Goal: Information Seeking & Learning: Learn about a topic

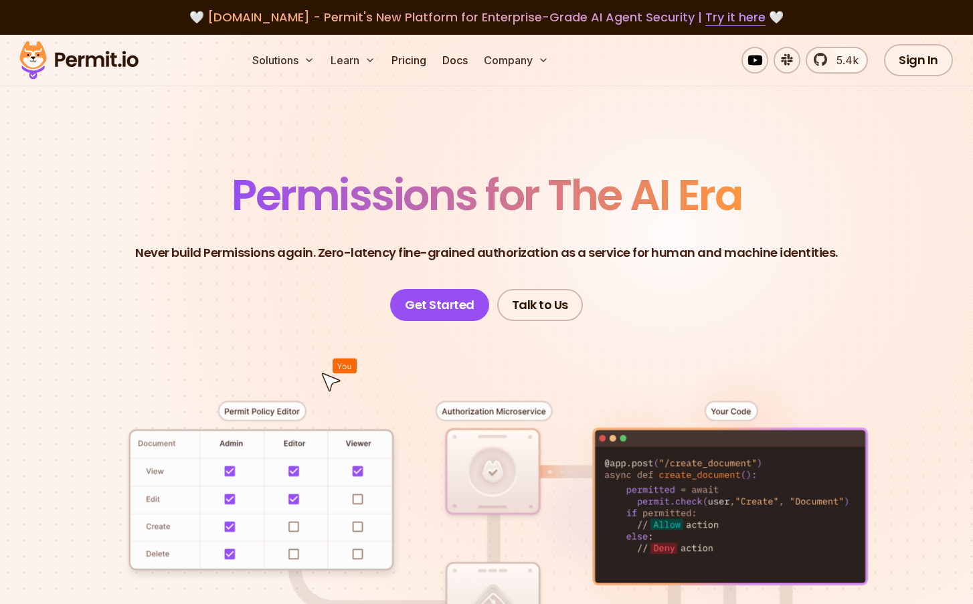
click at [495, 255] on p "Never build Permissions again. Zero-latency fine-grained authorization as a ser…" at bounding box center [486, 253] width 703 height 19
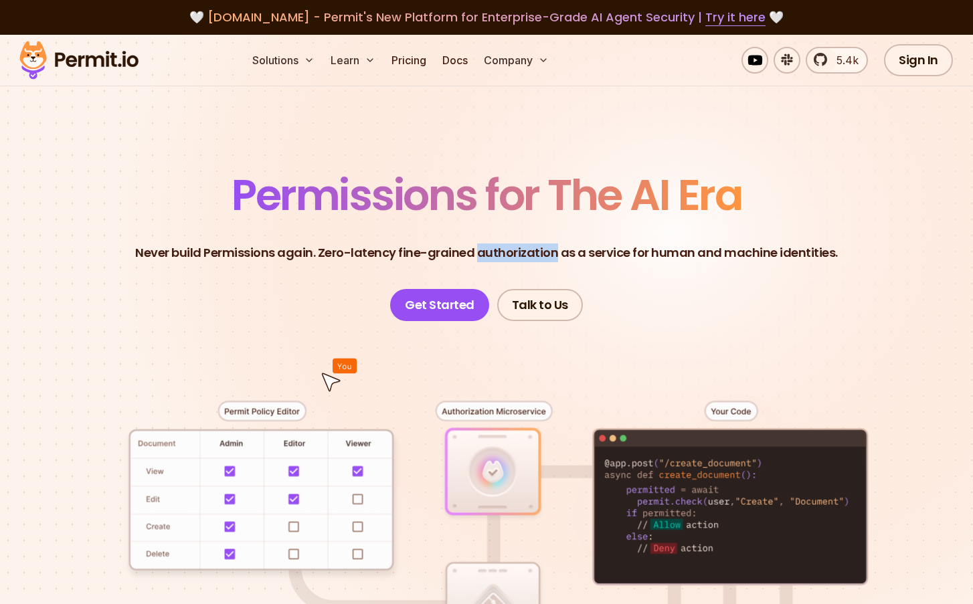
click at [495, 255] on p "Never build Permissions again. Zero-latency fine-grained authorization as a ser…" at bounding box center [486, 253] width 703 height 19
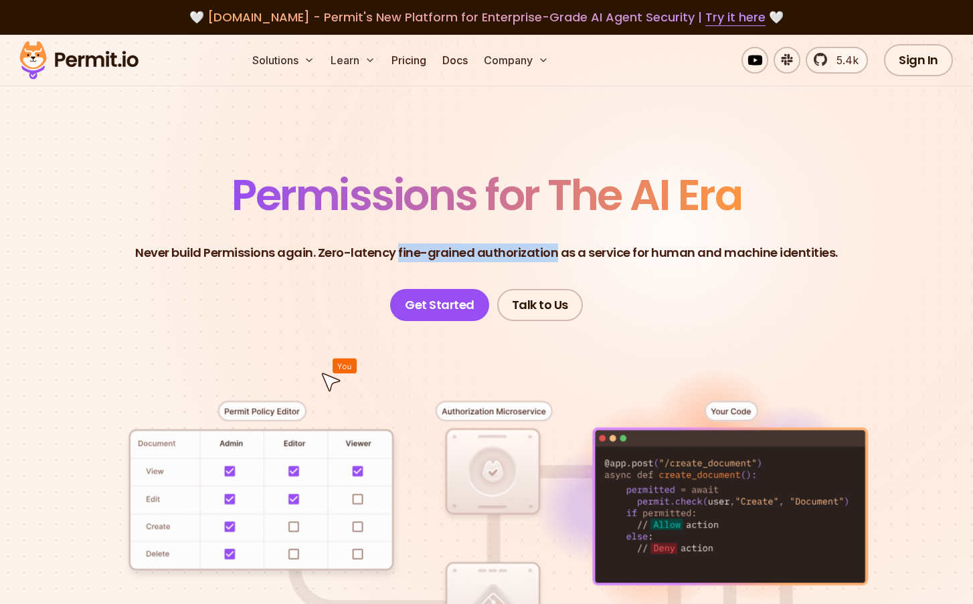
drag, startPoint x: 402, startPoint y: 252, endPoint x: 553, endPoint y: 250, distance: 151.3
click at [553, 250] on p "Never build Permissions again. Zero-latency fine-grained authorization as a ser…" at bounding box center [486, 253] width 703 height 19
copy p "fine-grained authorization"
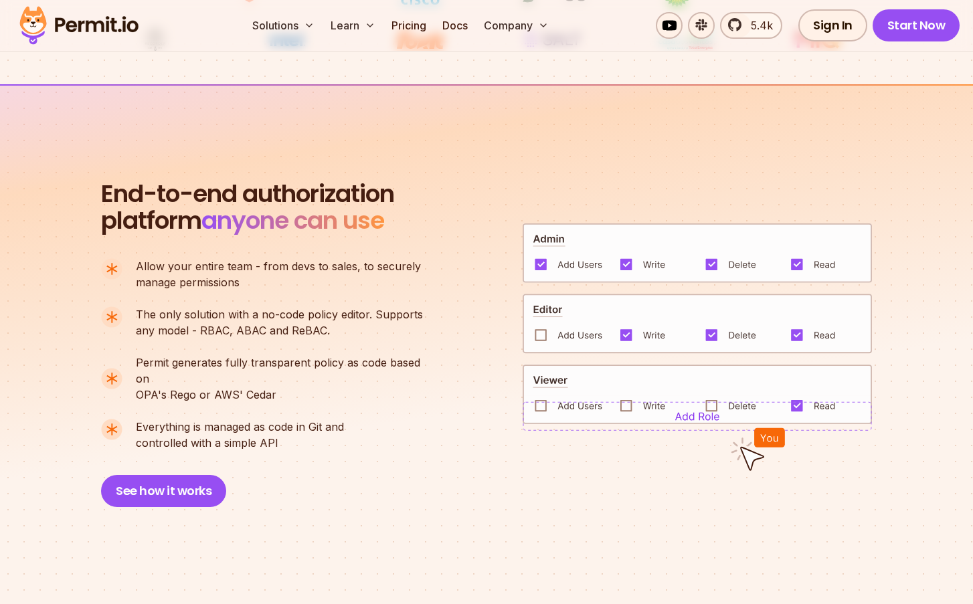
scroll to position [820, 0]
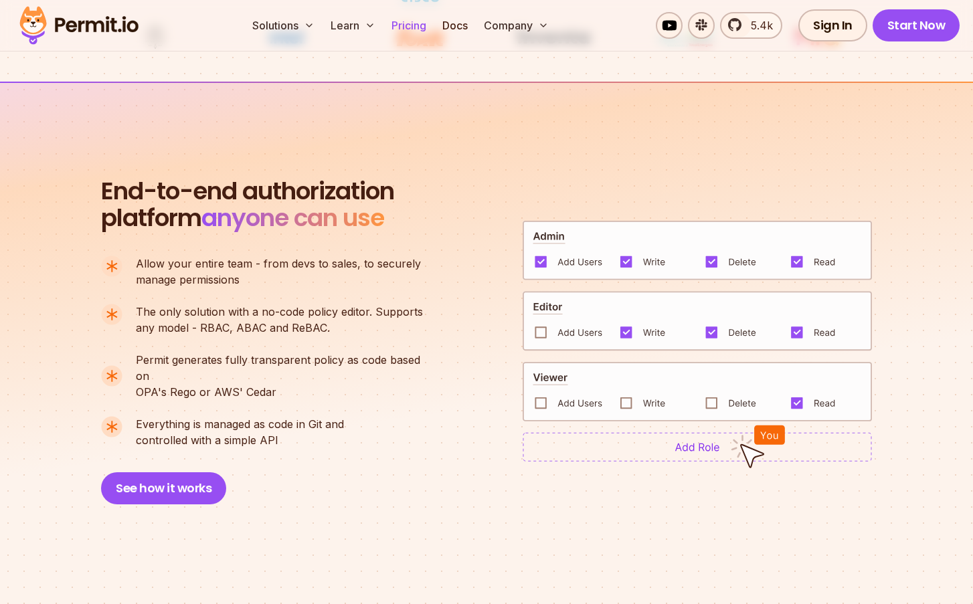
click at [413, 25] on link "Pricing" at bounding box center [409, 25] width 46 height 27
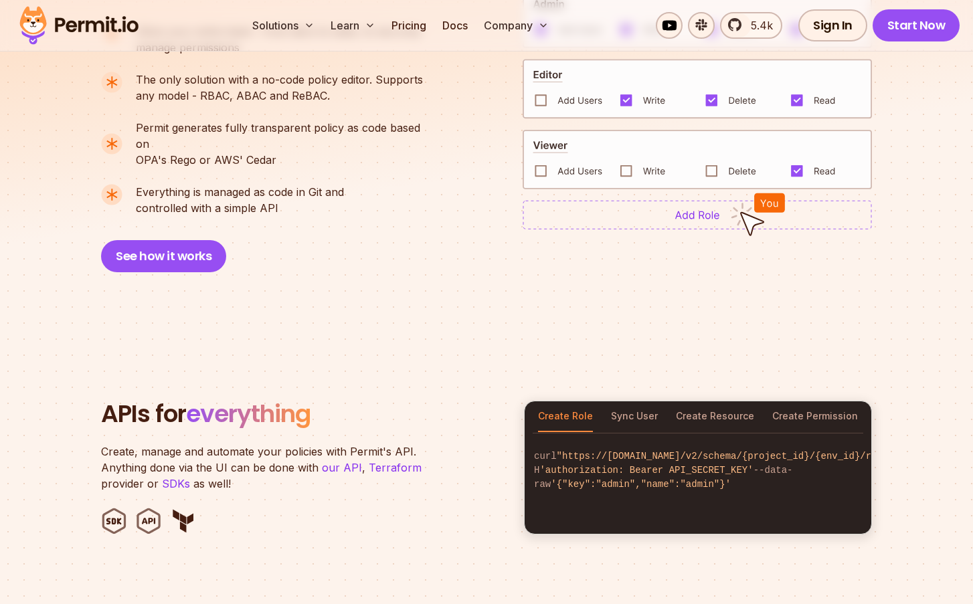
scroll to position [1055, 0]
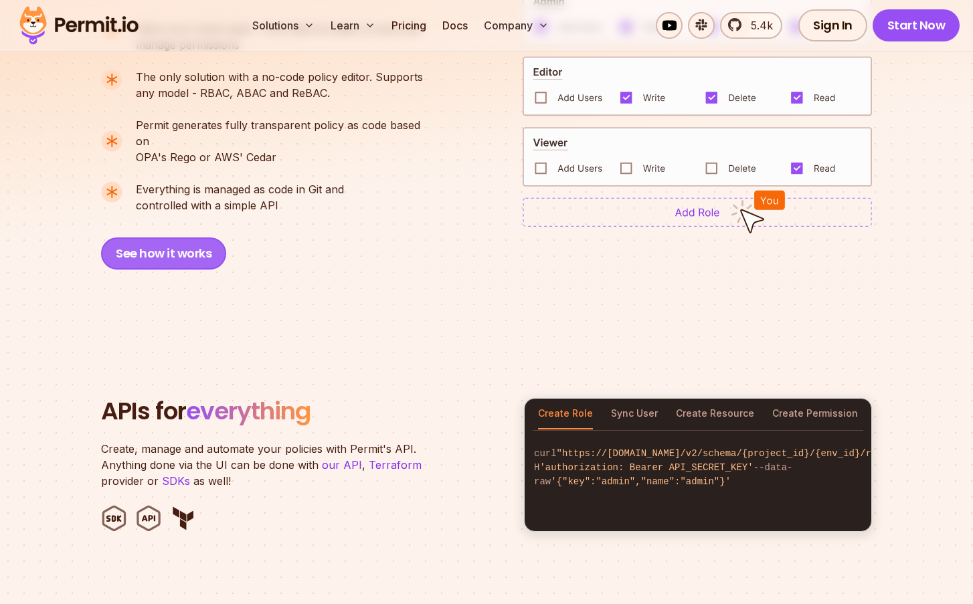
click at [173, 238] on button "See how it works" at bounding box center [163, 254] width 125 height 32
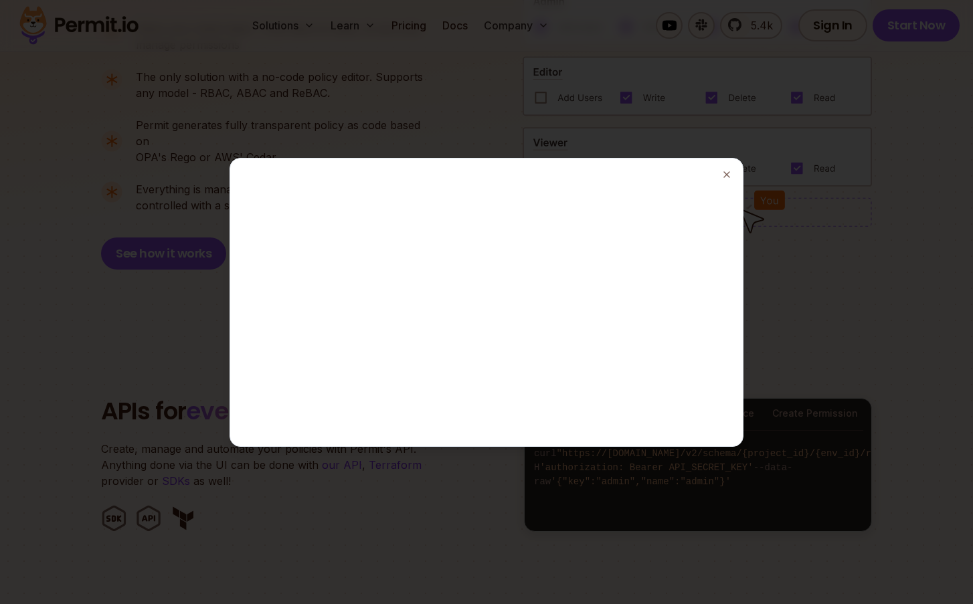
click at [847, 245] on div at bounding box center [486, 302] width 973 height 604
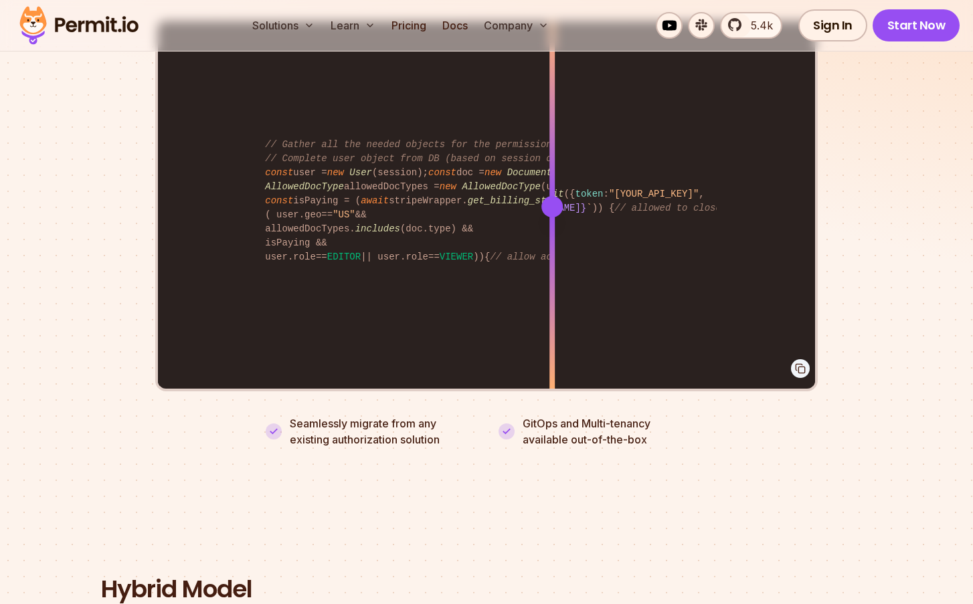
scroll to position [2786, 0]
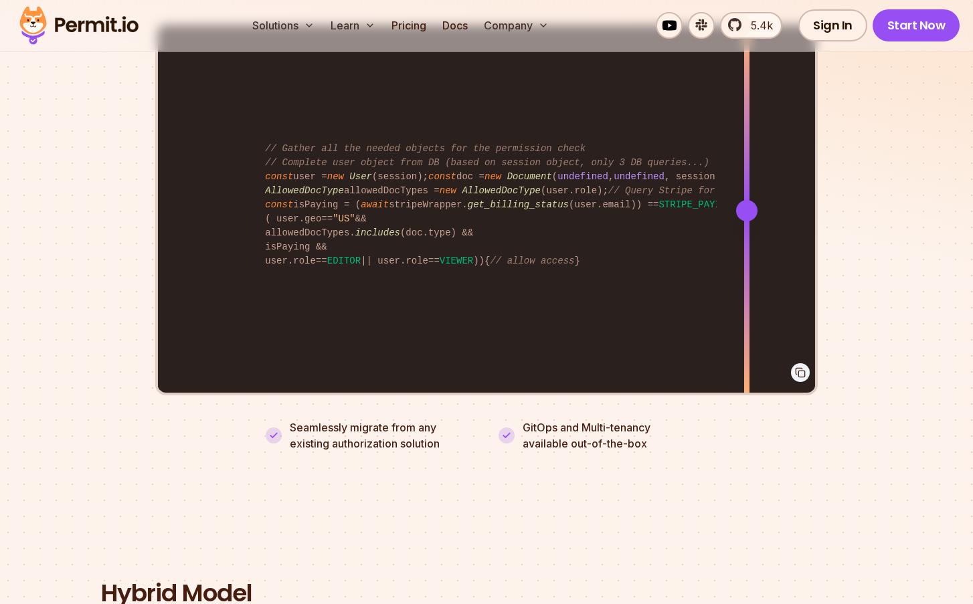
drag, startPoint x: 313, startPoint y: 236, endPoint x: 743, endPoint y: 232, distance: 429.6
click at [746, 232] on div "import { Permit } from "permitio" ; const permit = new Permit ({ token : "[YOUR…" at bounding box center [486, 209] width 657 height 369
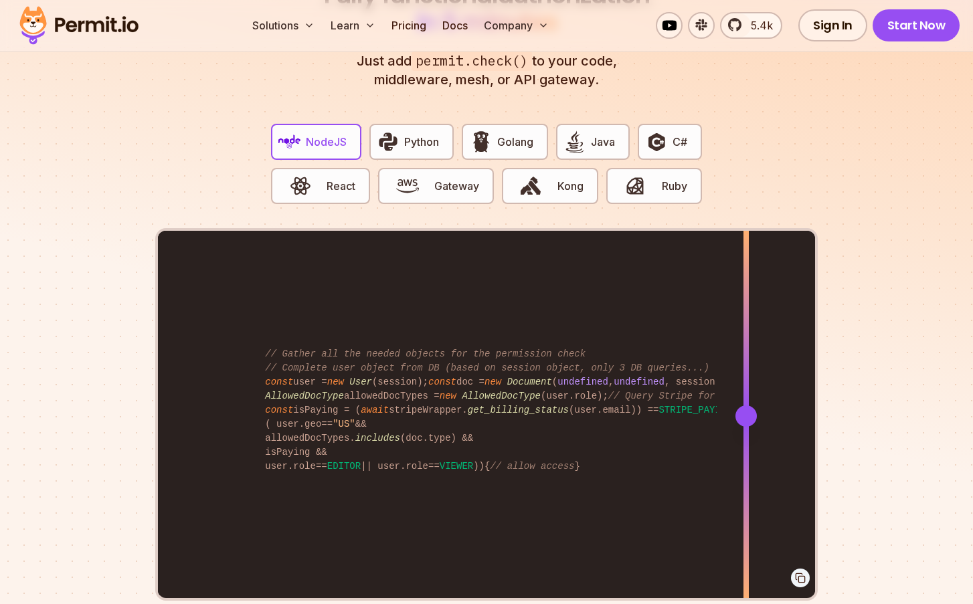
scroll to position [2580, 0]
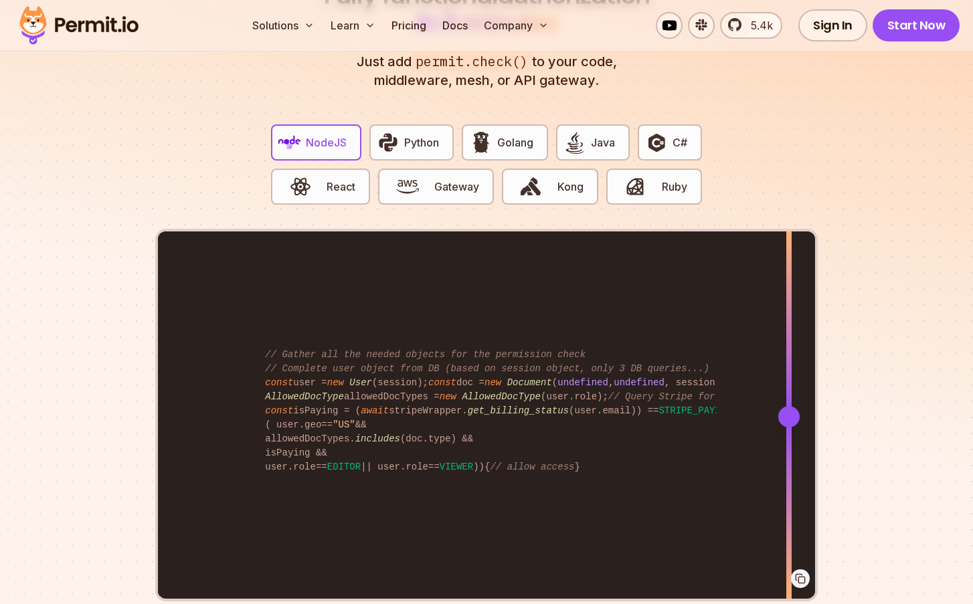
drag, startPoint x: 217, startPoint y: 315, endPoint x: 789, endPoint y: 302, distance: 572.3
click at [789, 302] on div "import { Permit } from "permitio" ; const permit = new Permit ({ token : "[YOUR…" at bounding box center [486, 416] width 657 height 369
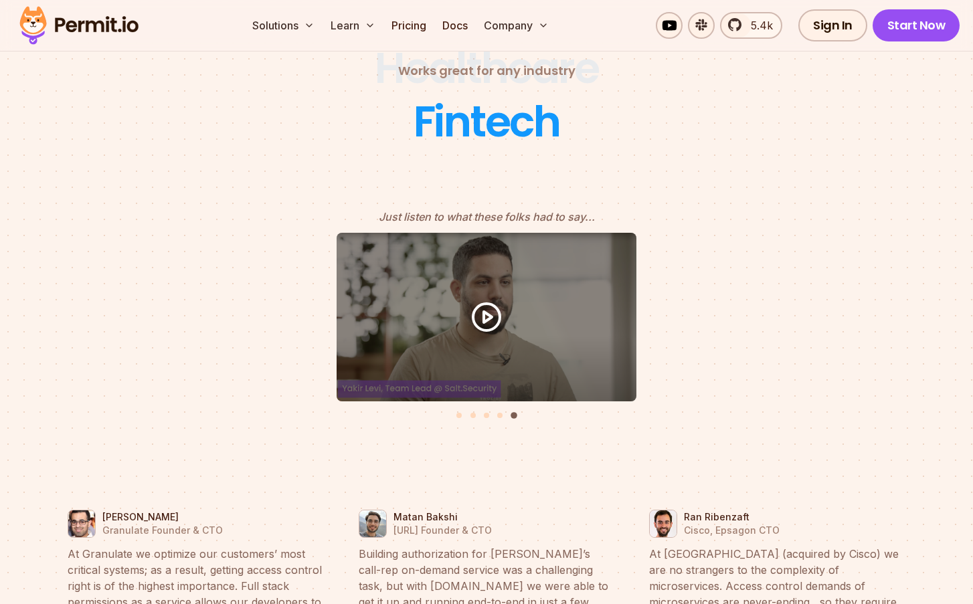
scroll to position [5835, 0]
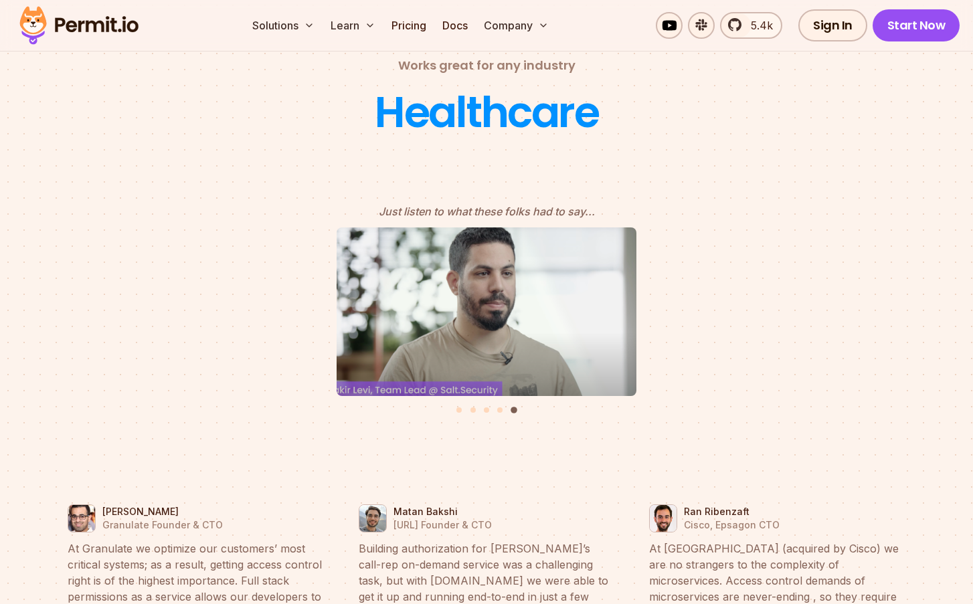
click at [476, 295] on circle "5 of 5" at bounding box center [486, 311] width 33 height 33
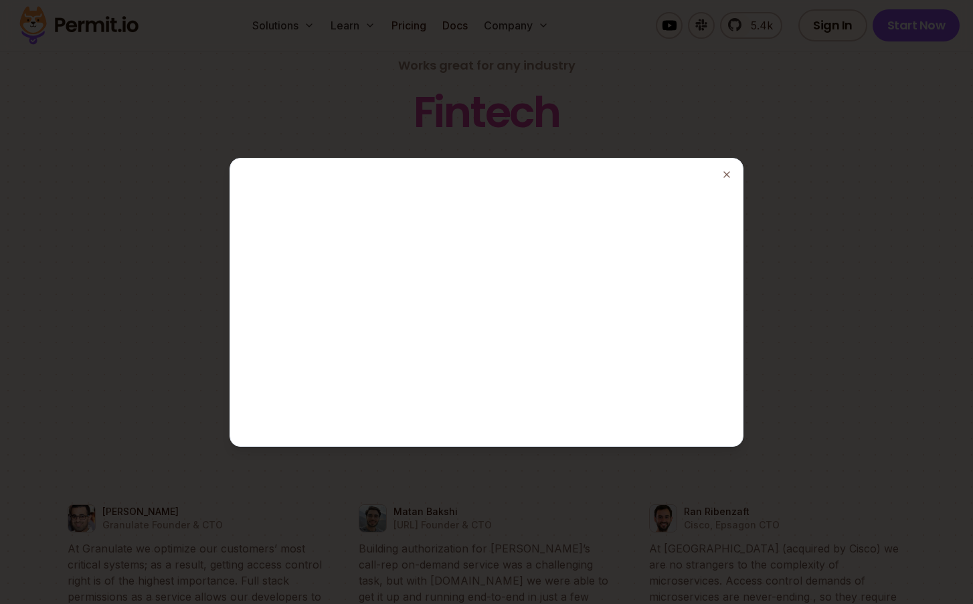
click at [473, 492] on div at bounding box center [486, 302] width 973 height 604
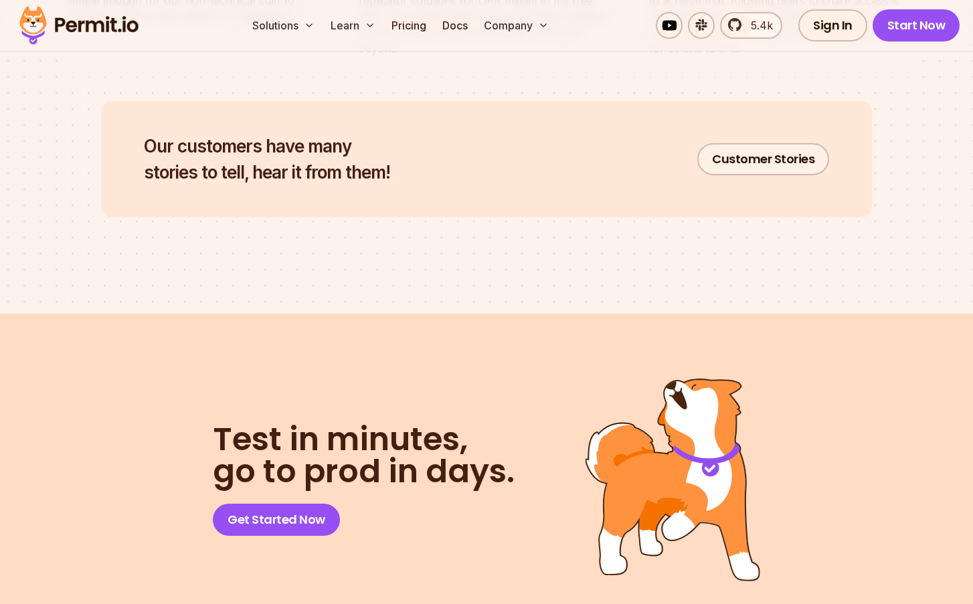
scroll to position [6624, 0]
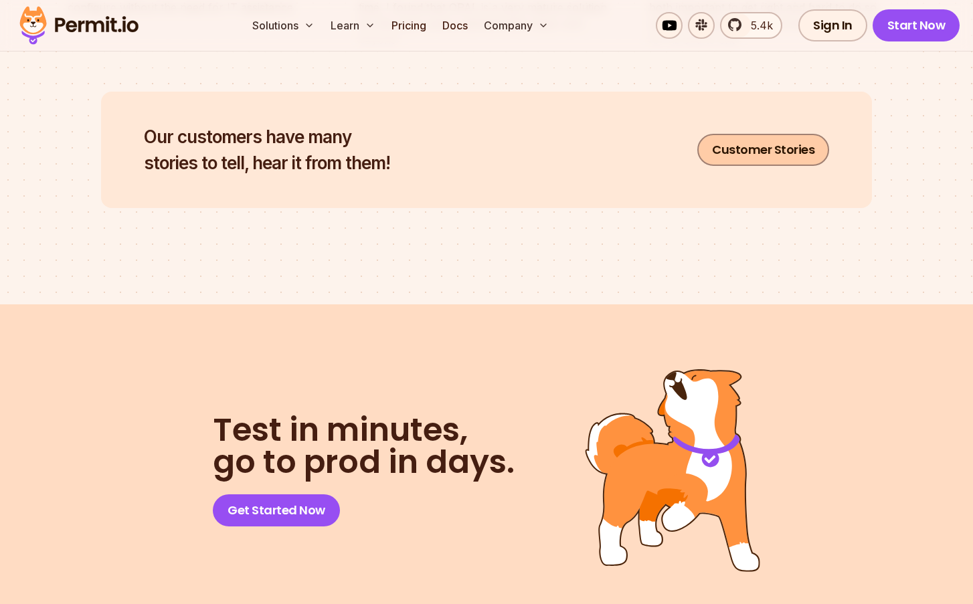
click at [784, 134] on link "Customer Stories" at bounding box center [763, 150] width 132 height 32
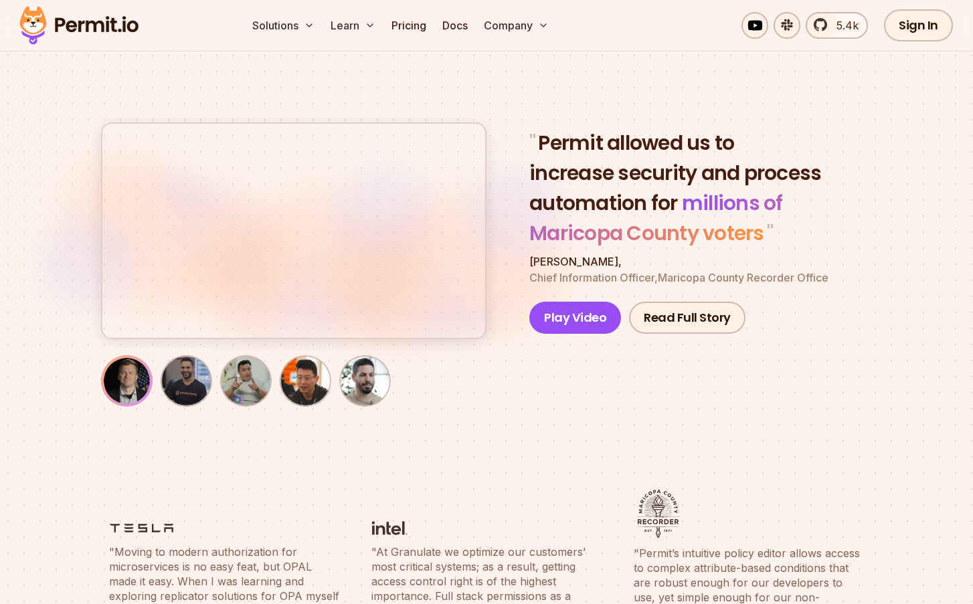
scroll to position [46, 0]
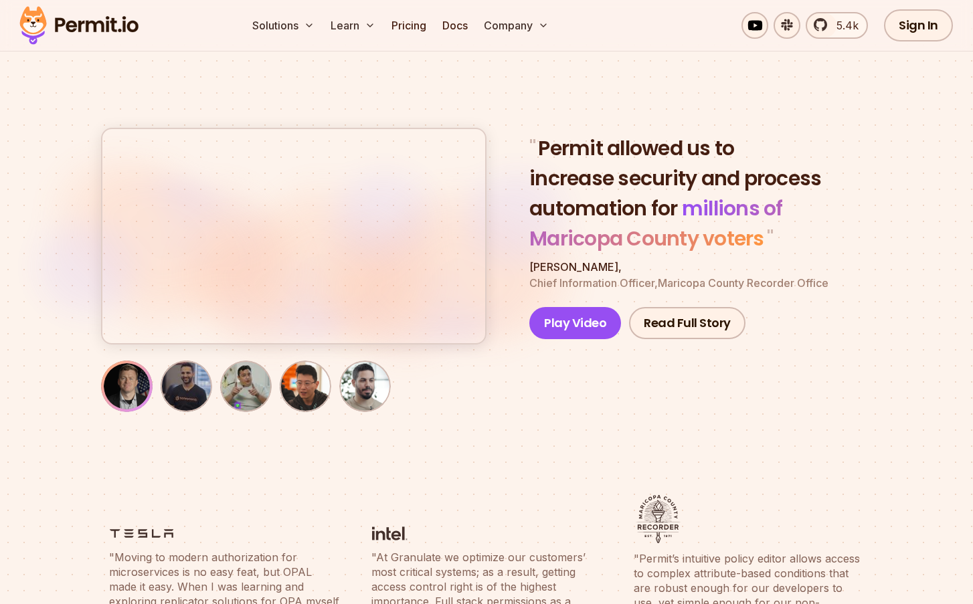
click at [375, 248] on button "button" at bounding box center [293, 236] width 383 height 214
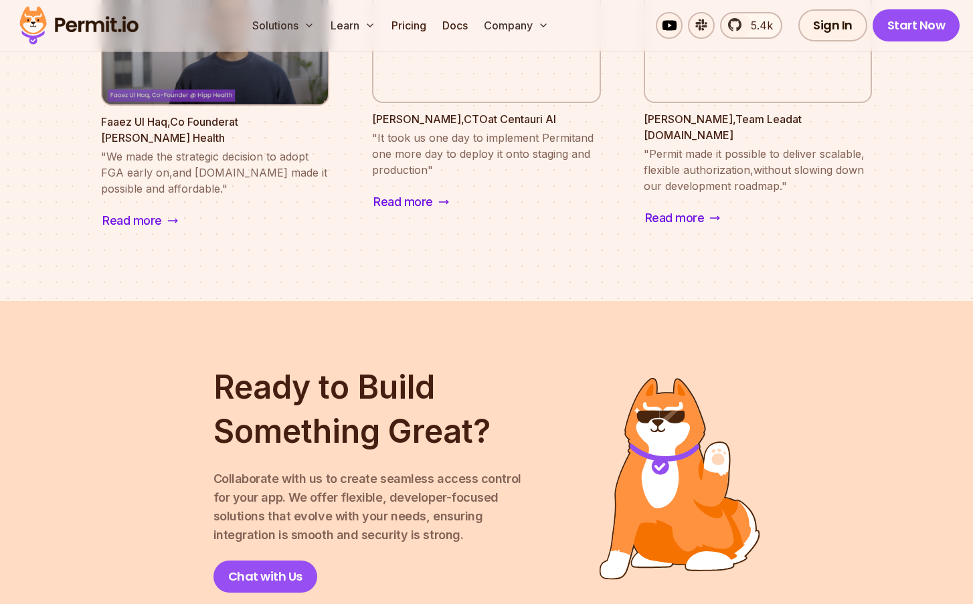
scroll to position [1542, 0]
